Goal: Task Accomplishment & Management: Manage account settings

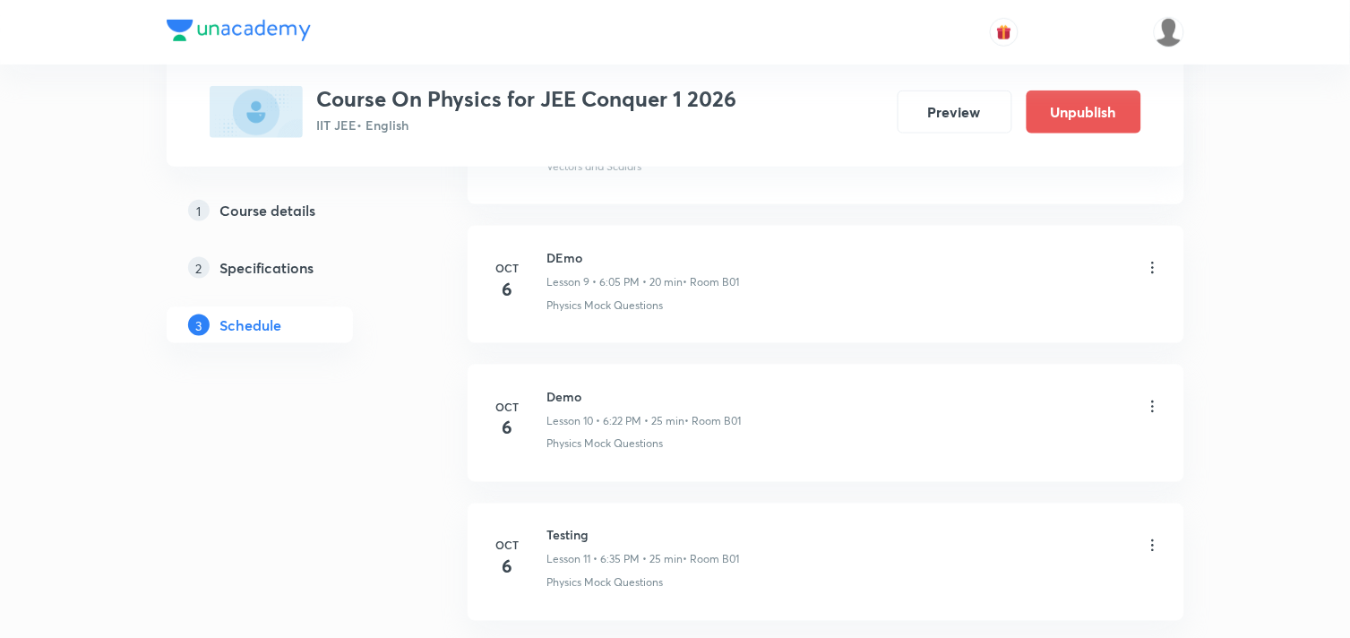
scroll to position [2328, 0]
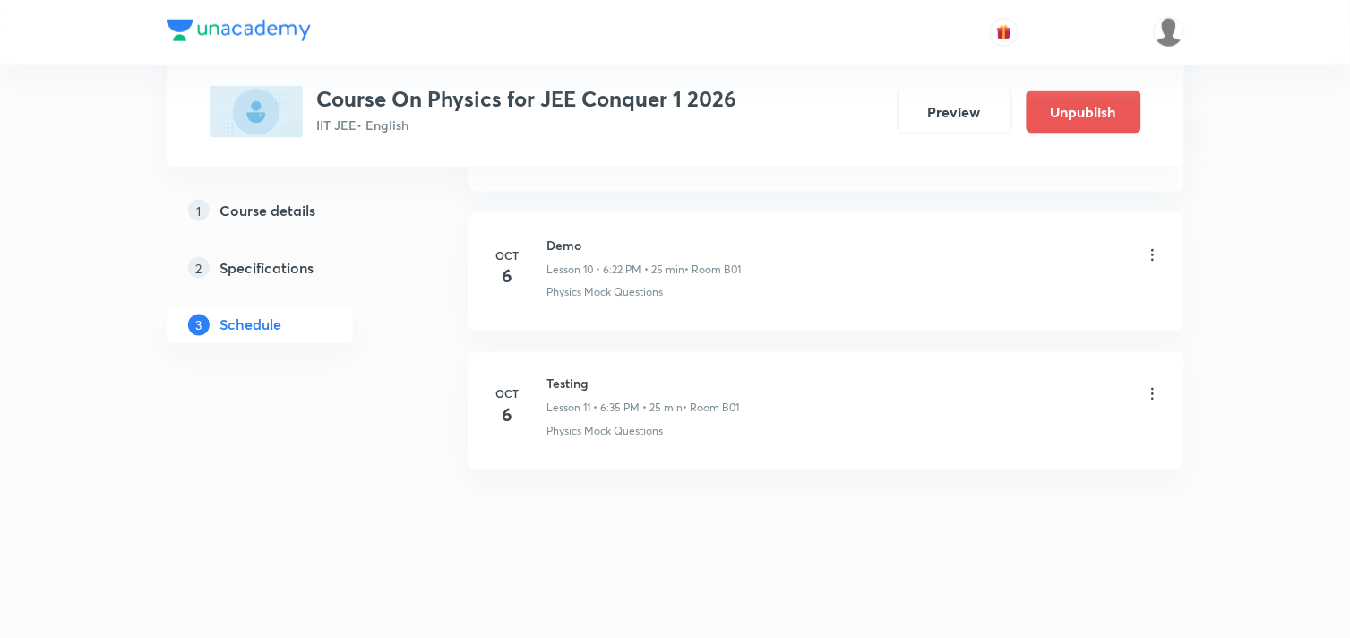
click at [1147, 392] on icon at bounding box center [1153, 394] width 18 height 18
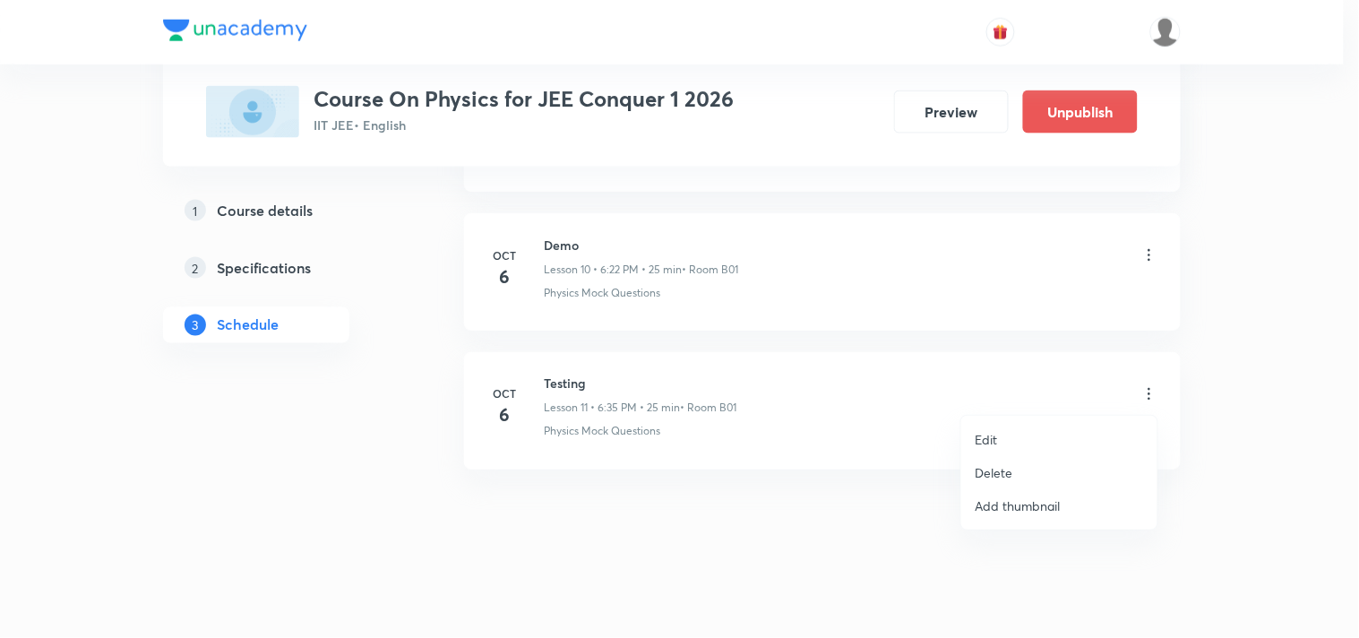
click at [996, 469] on p "Delete" at bounding box center [995, 472] width 38 height 19
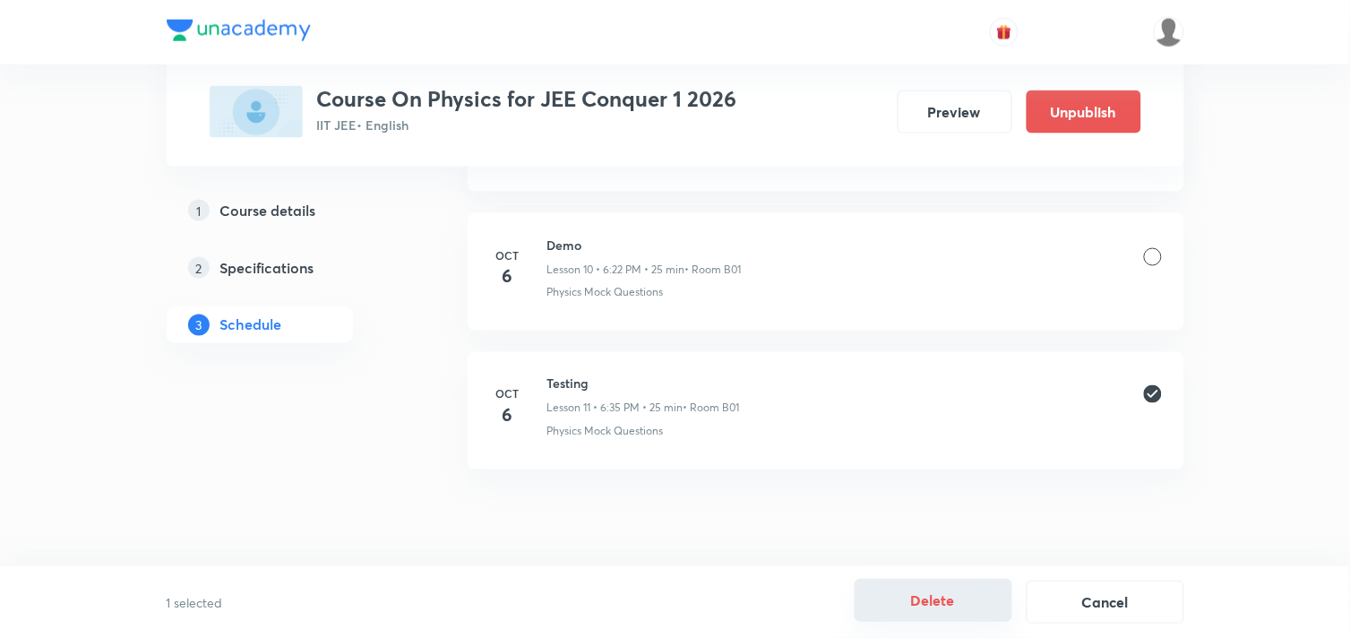
click at [954, 606] on button "Delete" at bounding box center [934, 600] width 158 height 43
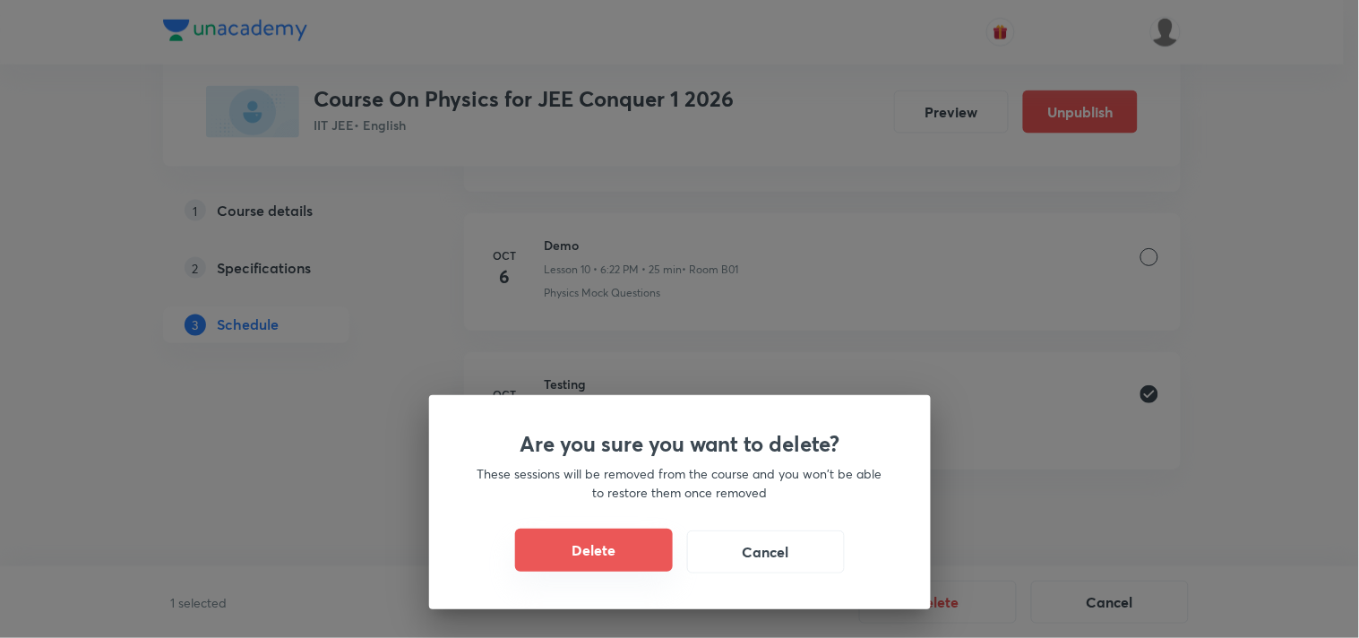
click at [583, 556] on button "Delete" at bounding box center [594, 550] width 158 height 43
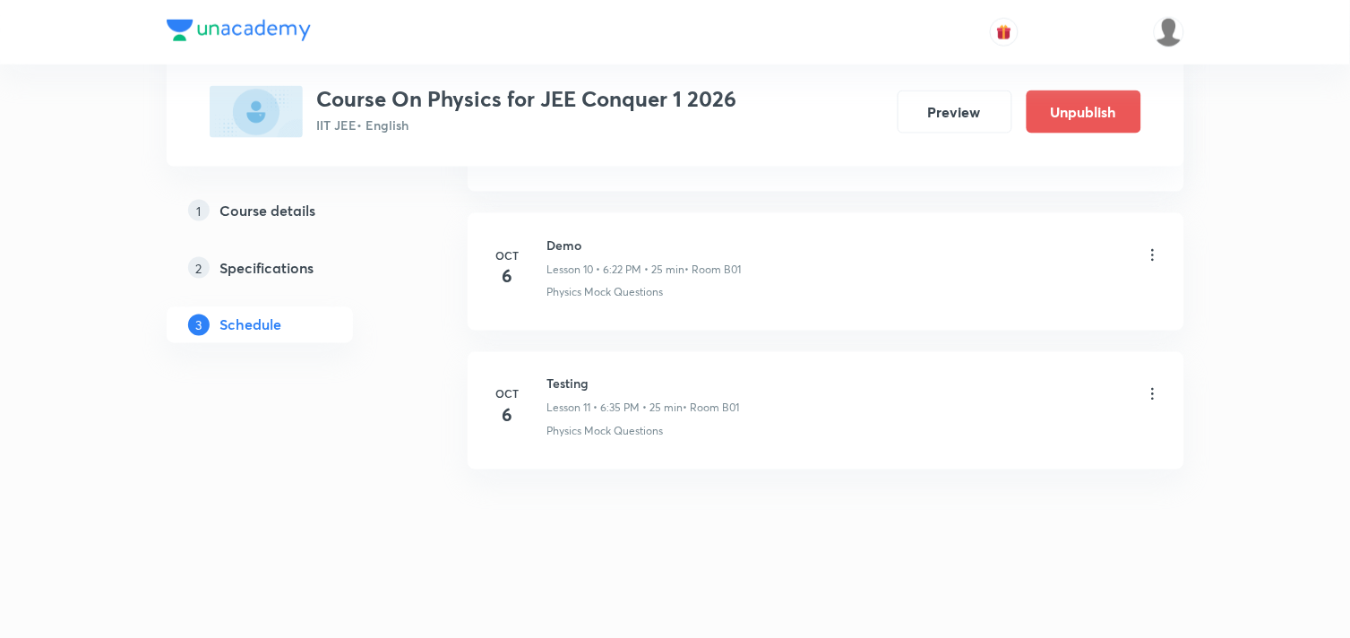
scroll to position [2189, 0]
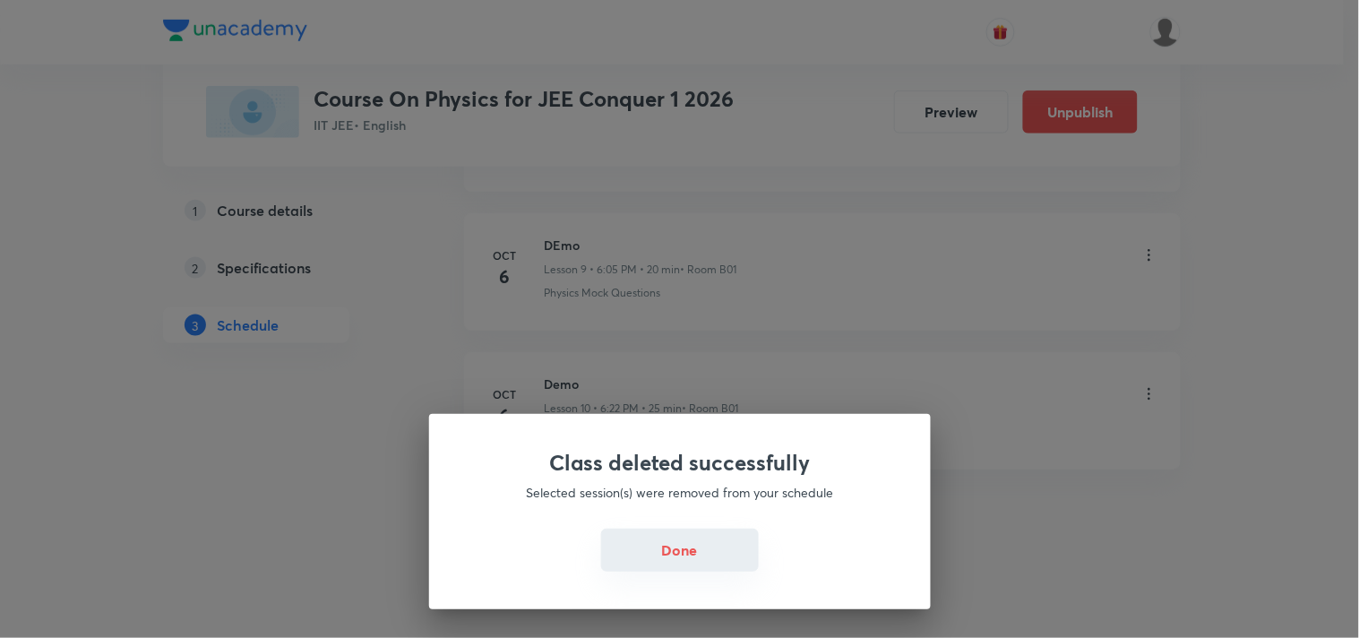
click at [684, 550] on button "Done" at bounding box center [680, 550] width 158 height 43
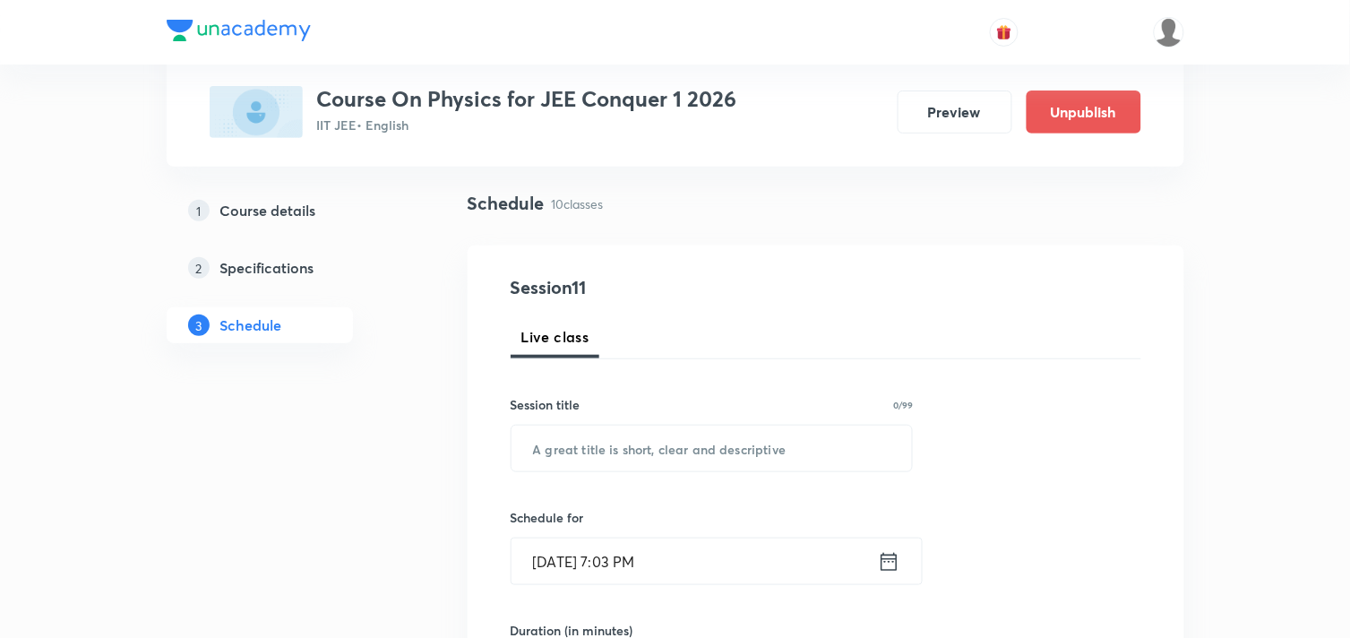
scroll to position [199, 0]
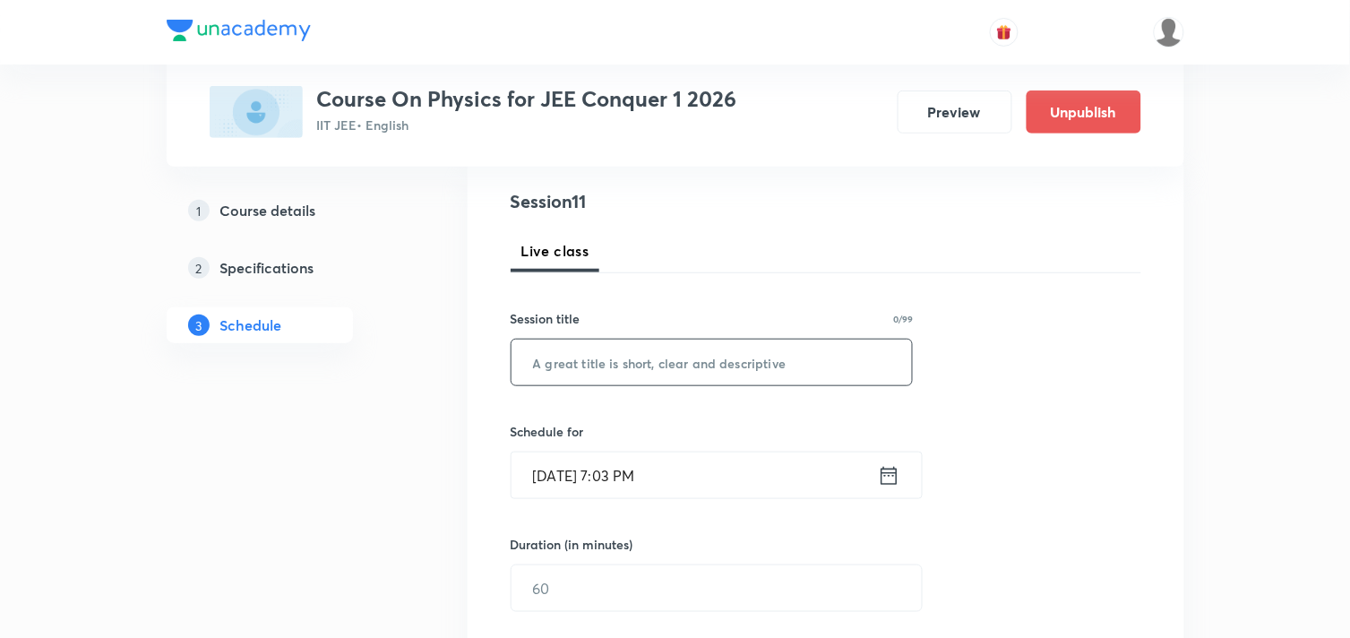
click at [702, 359] on input "text" at bounding box center [712, 363] width 401 height 46
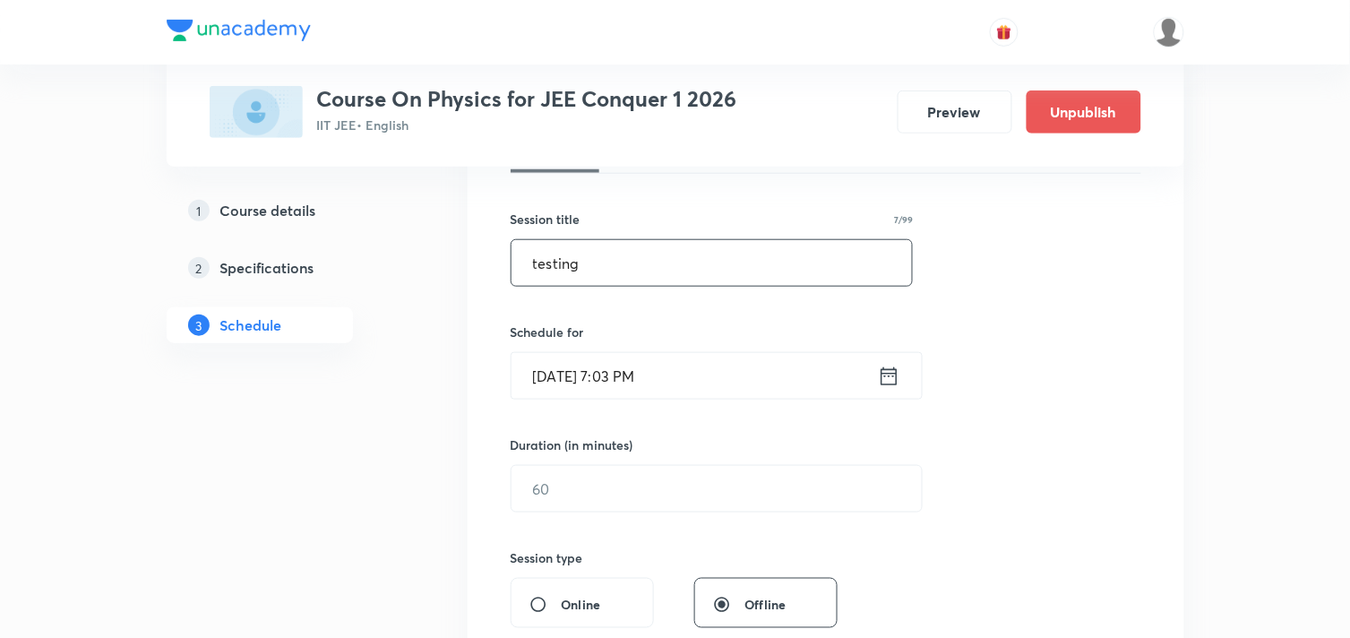
type input "testing"
click at [658, 373] on input "[DATE] 7:03 PM" at bounding box center [695, 376] width 366 height 46
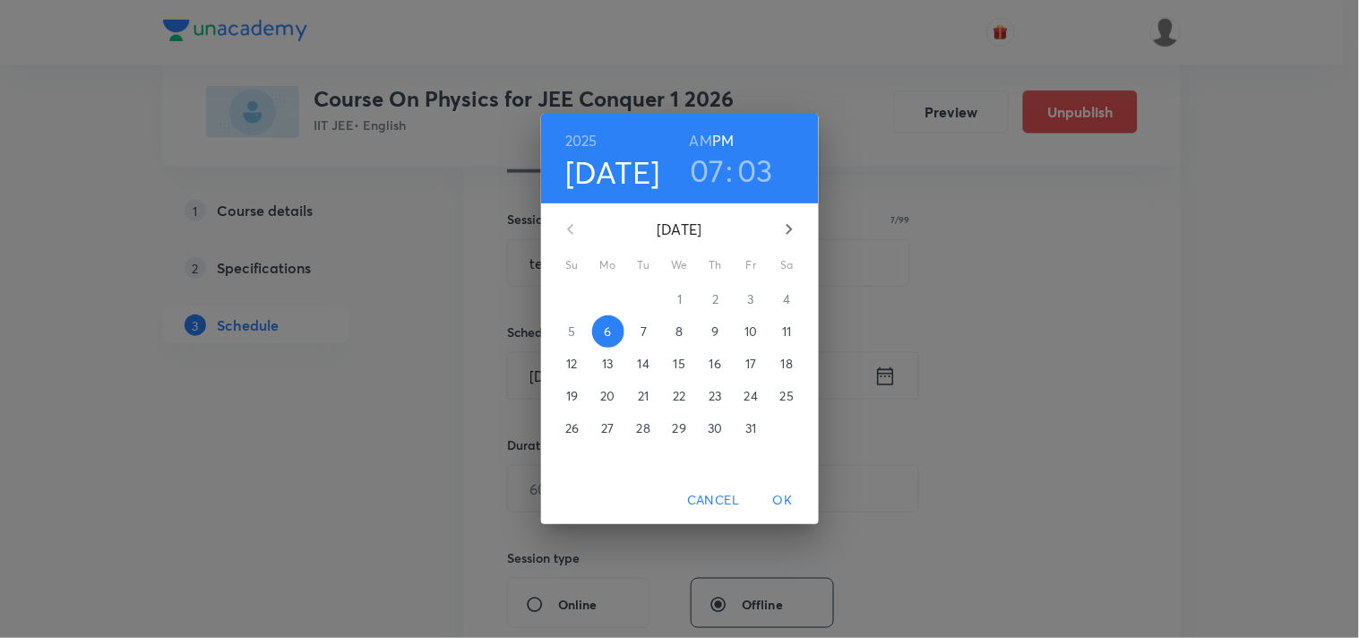
click at [702, 159] on h3 "07" at bounding box center [707, 170] width 35 height 38
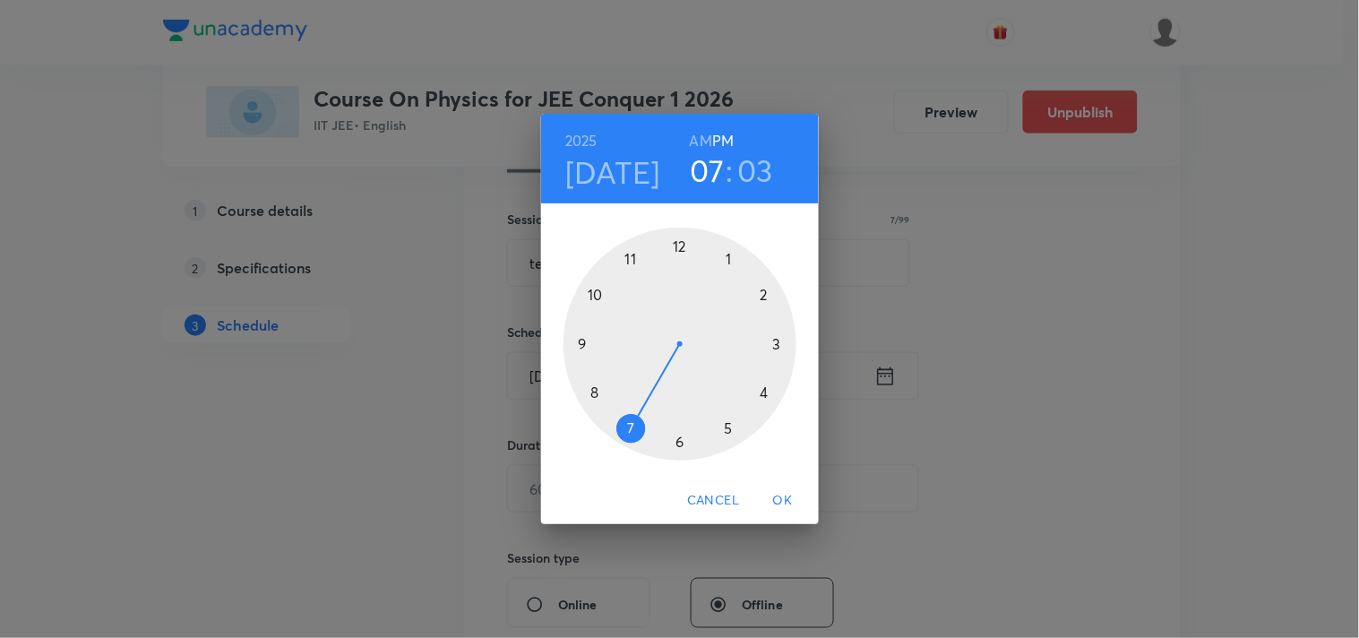
click at [748, 174] on h3 "03" at bounding box center [755, 170] width 36 height 38
drag, startPoint x: 715, startPoint y: 245, endPoint x: 736, endPoint y: 245, distance: 20.6
click at [736, 245] on div at bounding box center [680, 344] width 233 height 233
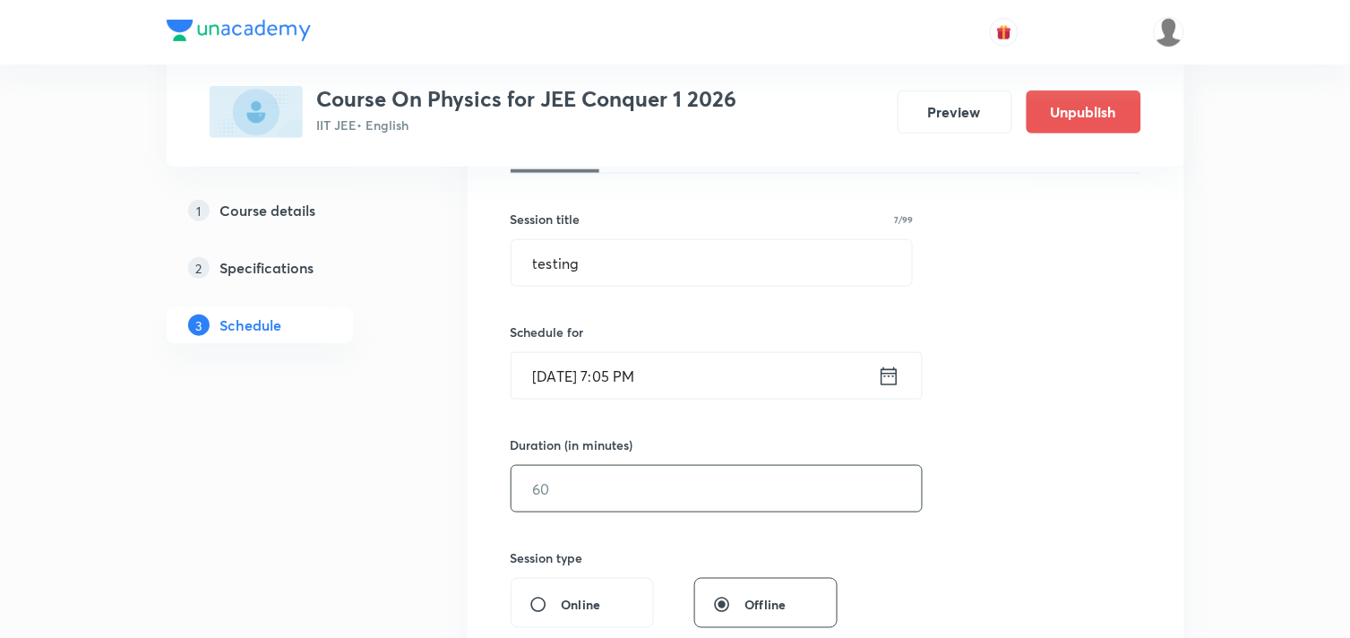
click at [735, 486] on input "text" at bounding box center [717, 489] width 410 height 46
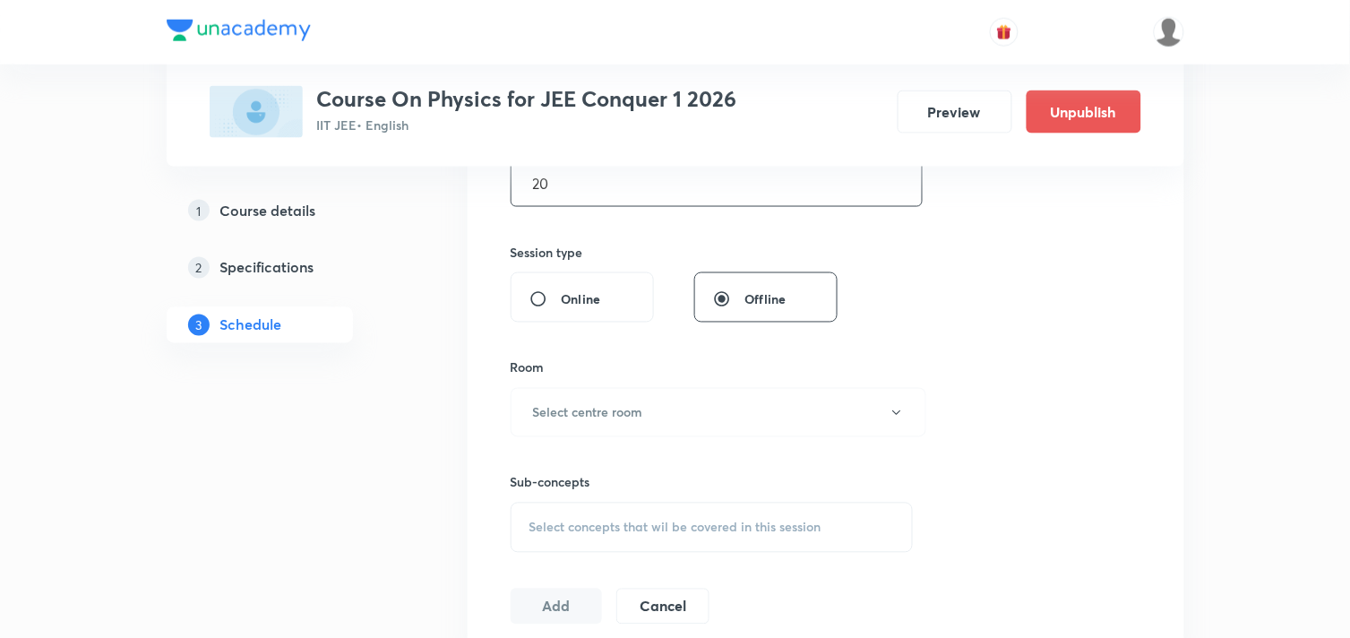
scroll to position [696, 0]
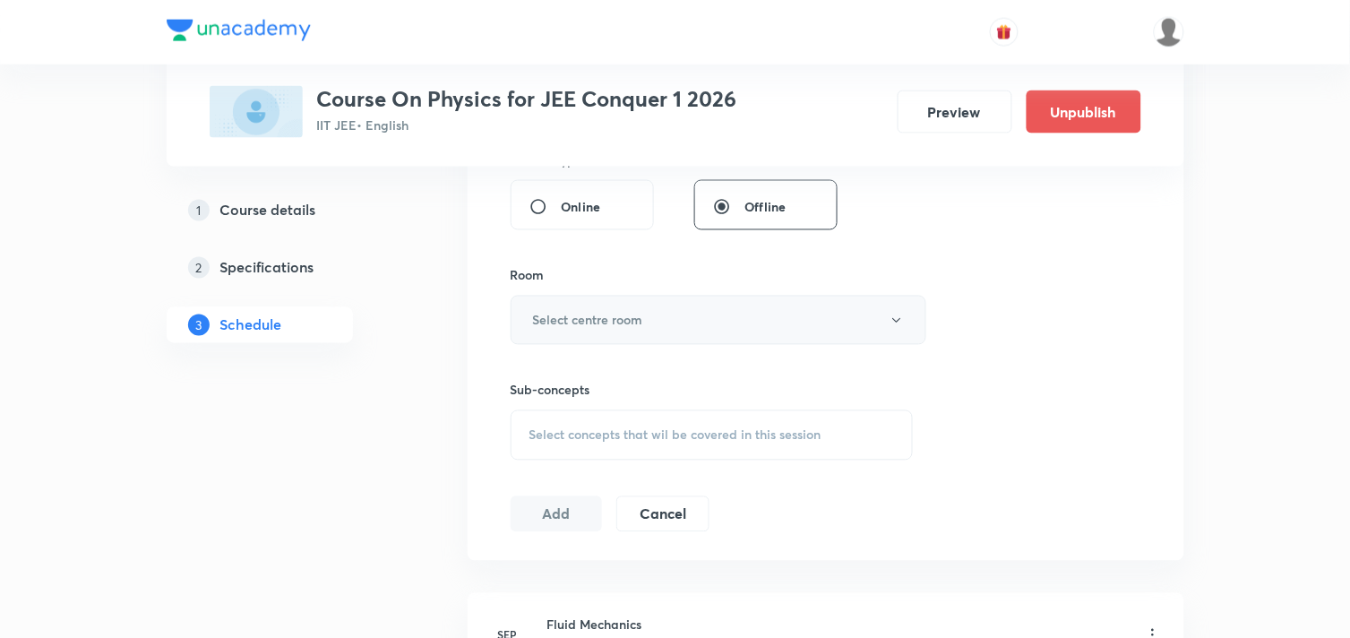
type input "20"
click at [625, 311] on h6 "Select centre room" at bounding box center [588, 320] width 110 height 19
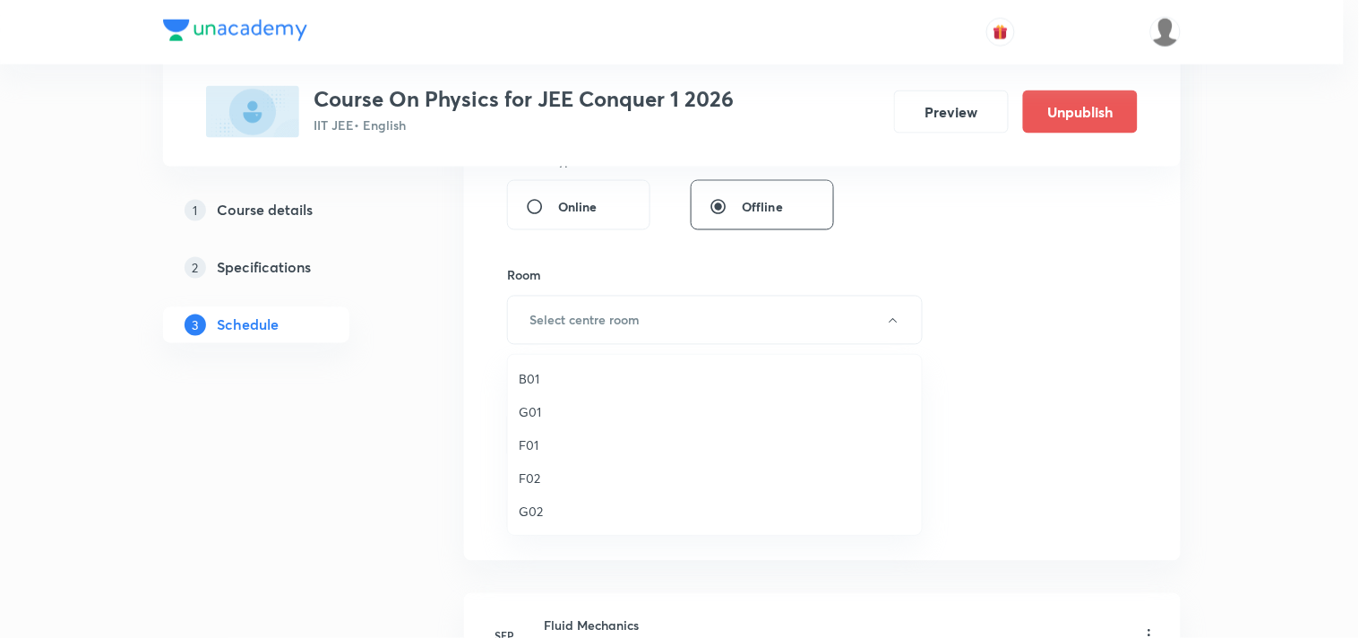
click at [533, 377] on span "B01" at bounding box center [715, 378] width 392 height 19
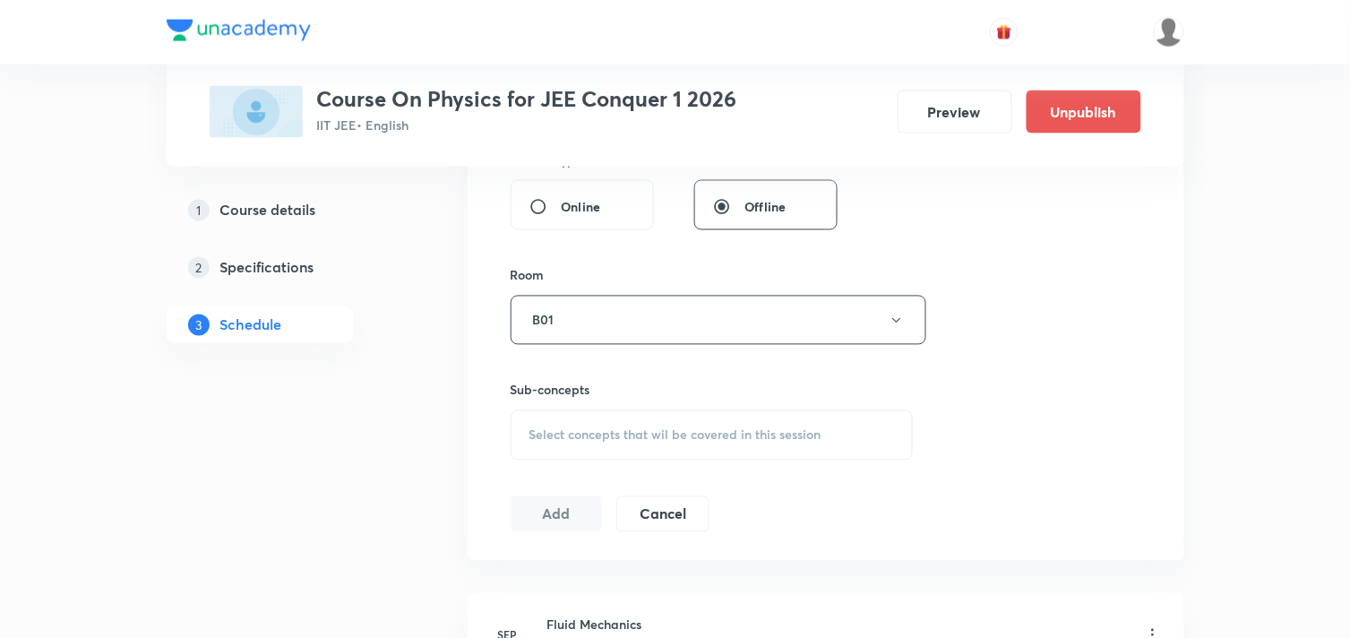
click at [1021, 361] on div "Session 11 Live class Session title 7/99 testing ​ Schedule for [DATE] 7:05 PM …" at bounding box center [826, 111] width 631 height 841
click at [623, 436] on span "Select concepts that wil be covered in this session" at bounding box center [675, 435] width 292 height 14
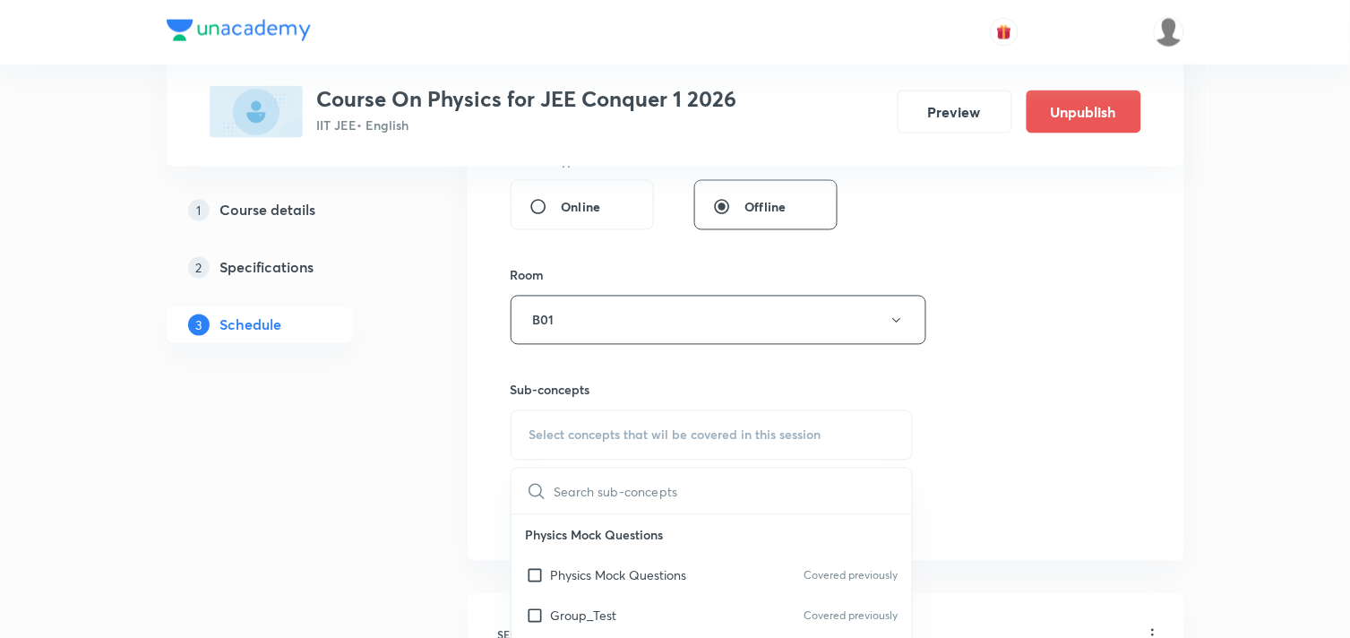
scroll to position [896, 0]
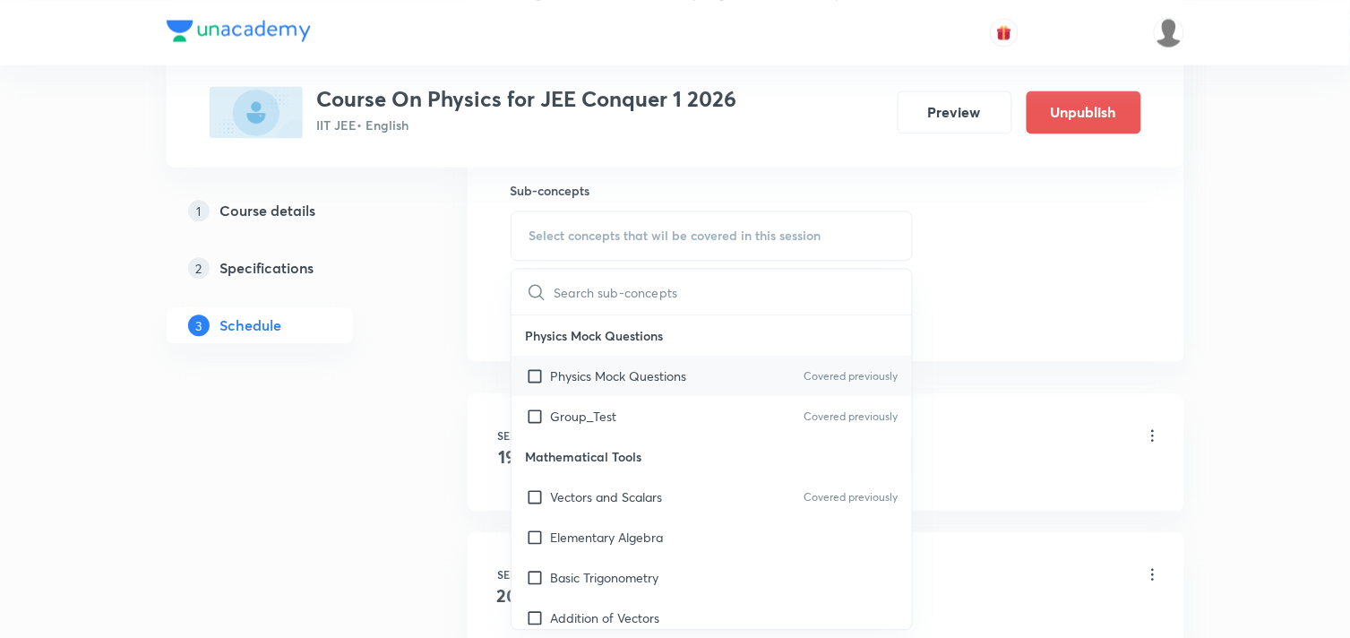
click at [529, 377] on input "checkbox" at bounding box center [538, 375] width 25 height 19
checkbox input "true"
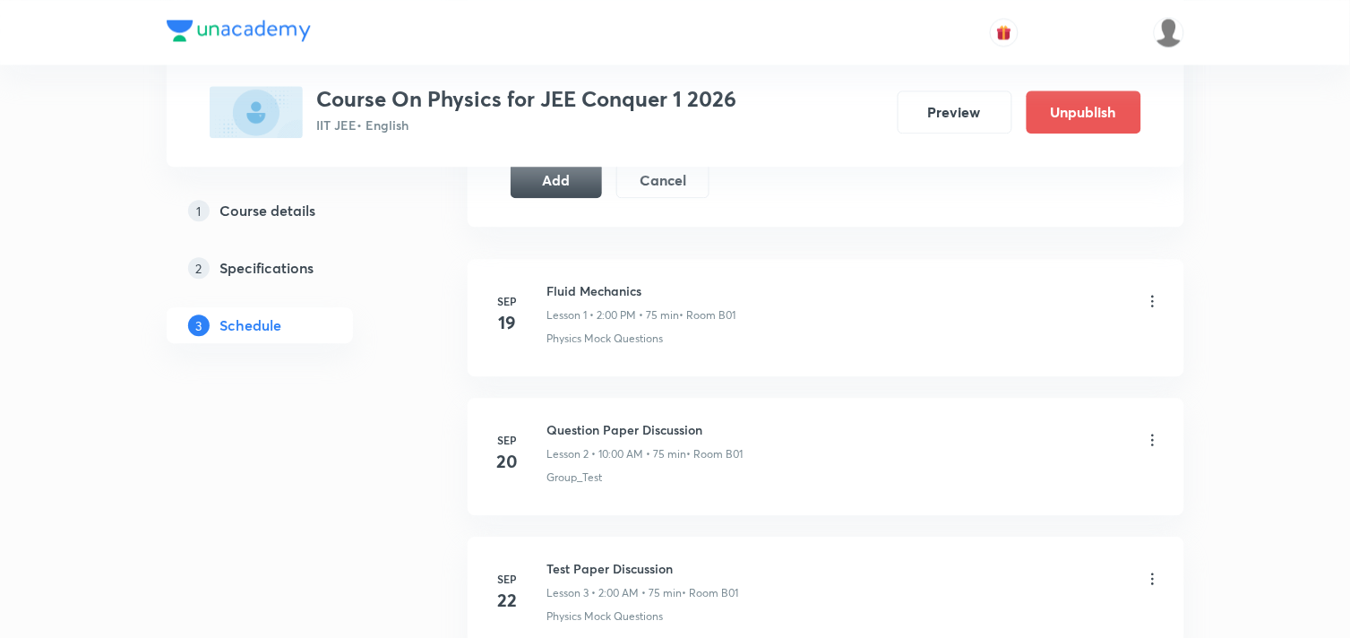
scroll to position [995, 0]
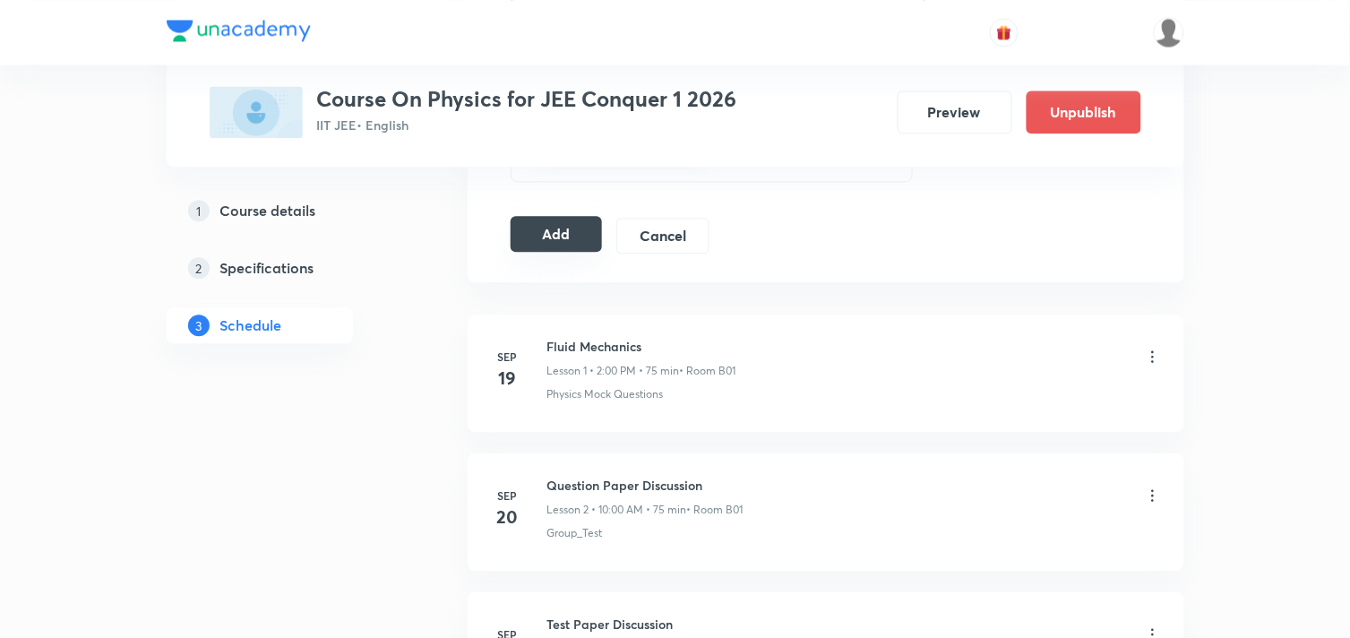
click at [542, 245] on button "Add" at bounding box center [557, 234] width 92 height 36
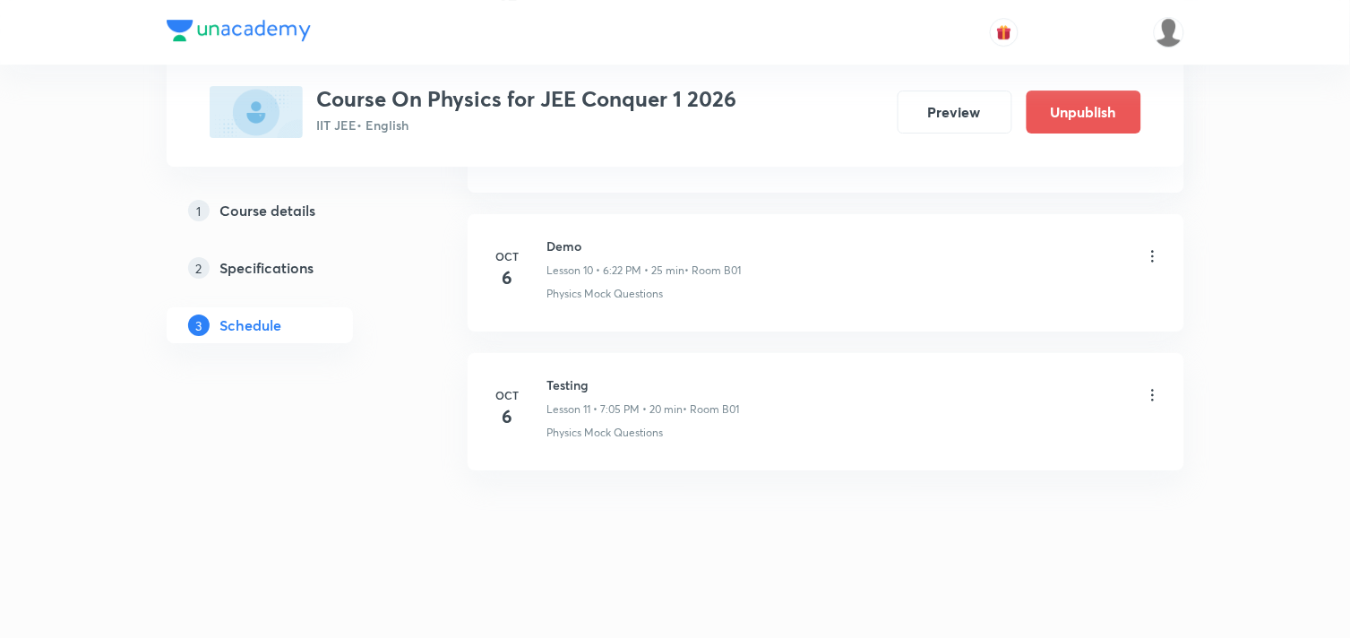
scroll to position [1503, 0]
